Goal: Navigation & Orientation: Find specific page/section

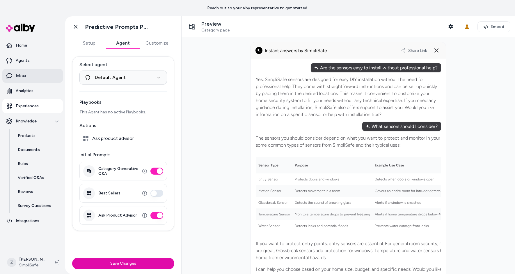
scroll to position [171, 0]
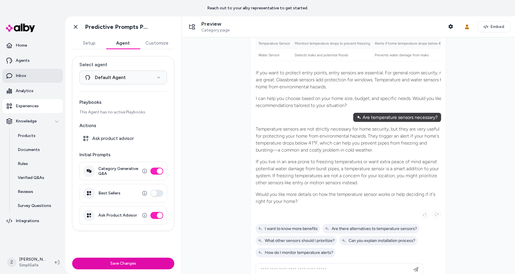
click at [28, 74] on link "Inbox" at bounding box center [32, 76] width 61 height 14
